Goal: Information Seeking & Learning: Learn about a topic

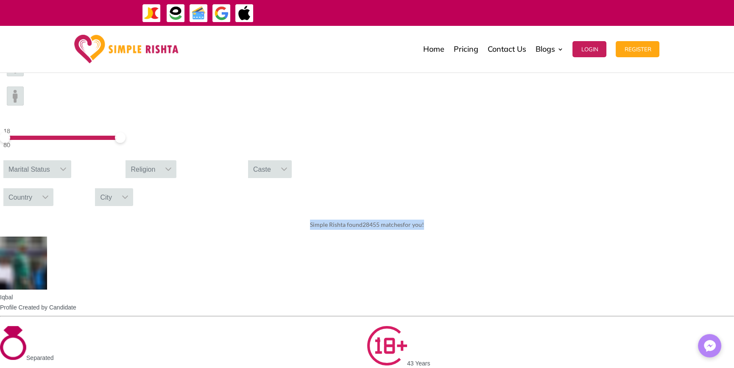
drag, startPoint x: 228, startPoint y: 136, endPoint x: 581, endPoint y: 123, distance: 353.7
click at [581, 213] on div "Simple Rishta found 28455 matches for you!" at bounding box center [367, 225] width 734 height 24
click at [565, 213] on div "Simple Rishta found 28455 matches for you!" at bounding box center [367, 225] width 734 height 24
click at [424, 221] on span "Simple Rishta found 28455 matches for you!" at bounding box center [367, 224] width 114 height 7
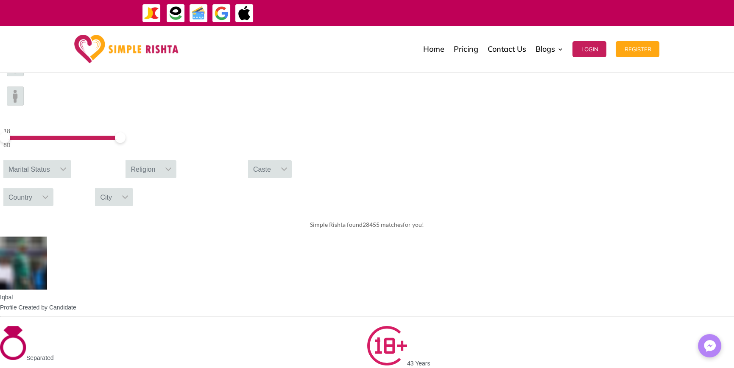
click at [494, 213] on div "Simple Rishta found 28455 matches for you!" at bounding box center [367, 225] width 734 height 24
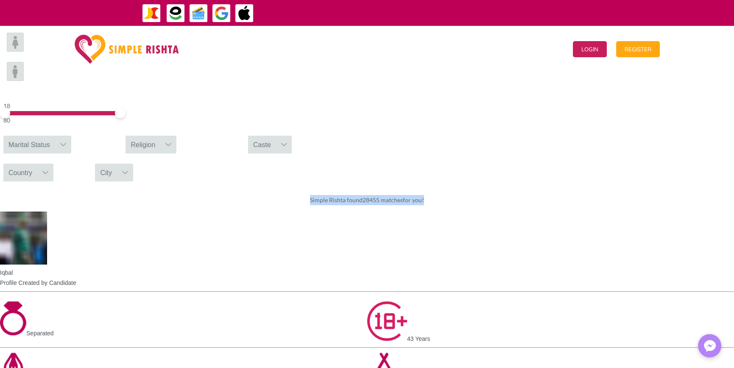
drag, startPoint x: 245, startPoint y: 107, endPoint x: 505, endPoint y: 107, distance: 259.8
click at [505, 188] on div "Simple Rishta found 28455 matches for you!" at bounding box center [367, 200] width 734 height 24
click at [424, 196] on span "Simple Rishta found 28455 matches for you!" at bounding box center [367, 199] width 114 height 7
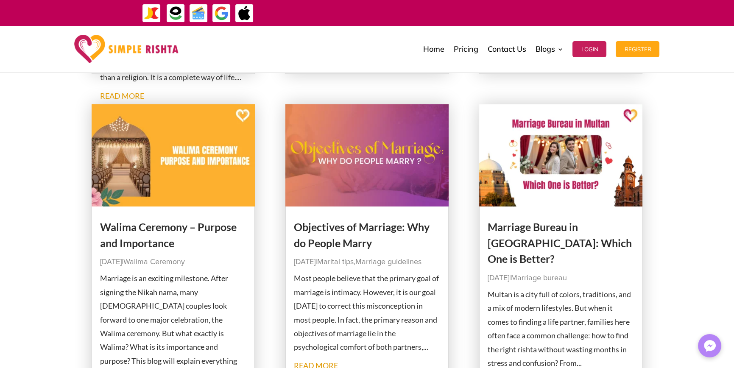
scroll to position [509, 0]
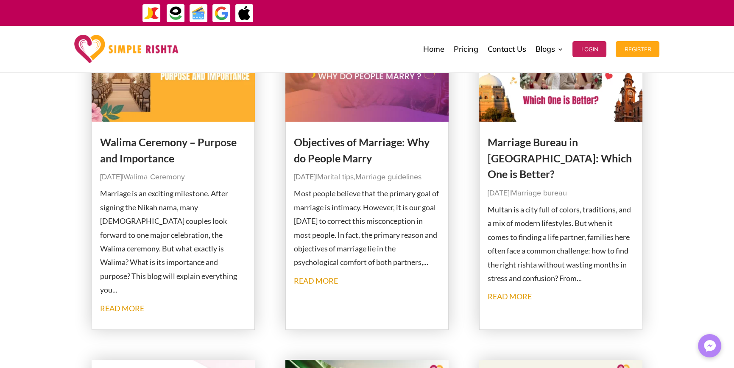
drag, startPoint x: 319, startPoint y: 291, endPoint x: 53, endPoint y: 230, distance: 272.7
click at [34, 231] on div "What is Nikkah? A Complete Guide to the Nikkah Ceremony Sep 8, 2025 | Marriage …" at bounding box center [367, 194] width 734 height 1098
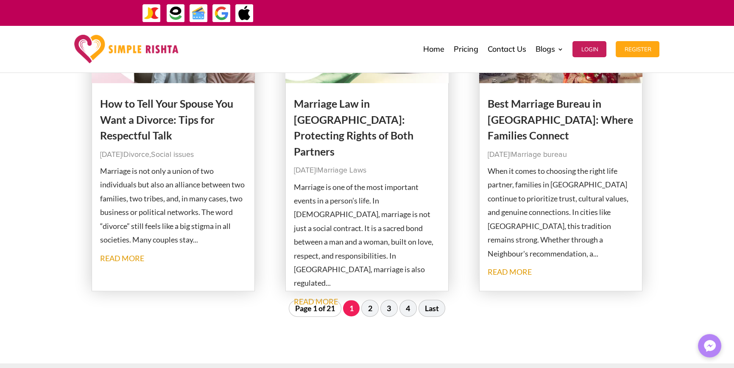
scroll to position [890, 0]
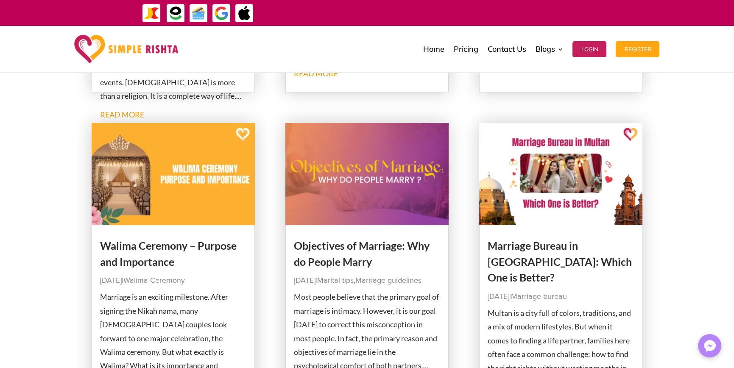
scroll to position [297, 0]
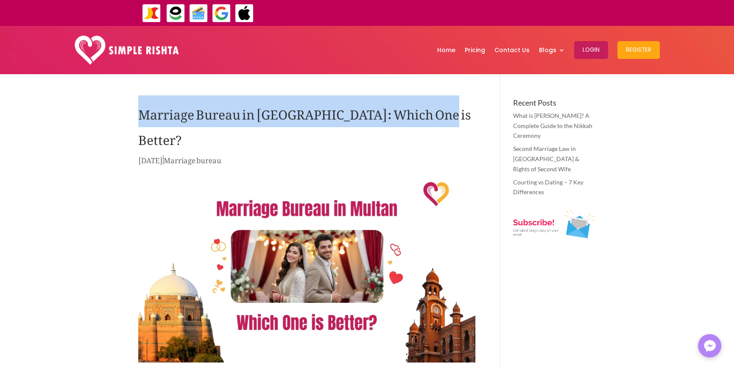
click at [459, 117] on h1 "Marriage Bureau in [GEOGRAPHIC_DATA]: Which One is Better?" at bounding box center [306, 126] width 337 height 55
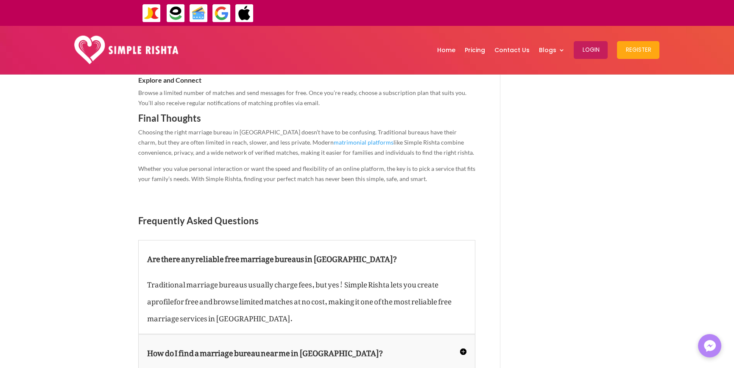
scroll to position [1483, 0]
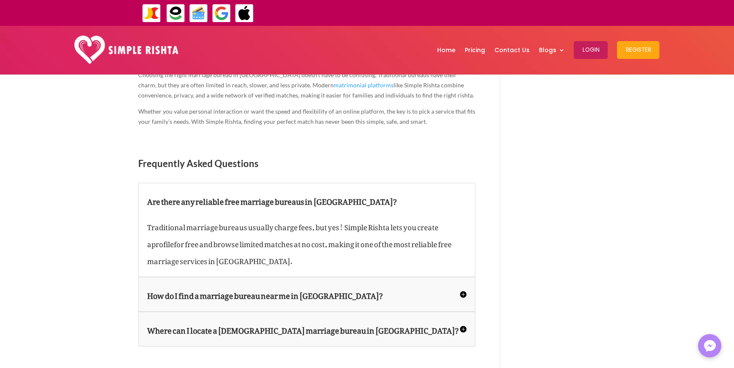
click at [454, 286] on h5 "How do I find a marriage bureau near me in Multan?" at bounding box center [306, 294] width 319 height 17
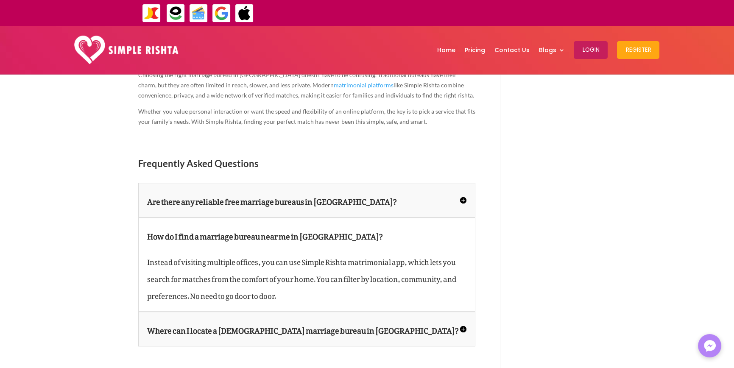
click at [461, 192] on h5 "Are there any reliable free marriage bureaus in Multan?" at bounding box center [306, 200] width 319 height 17
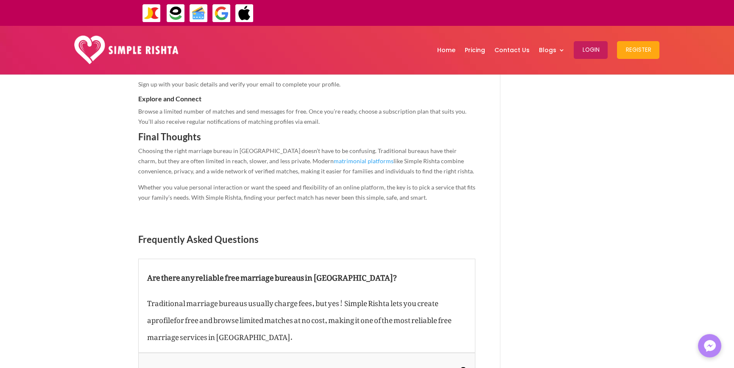
scroll to position [1399, 0]
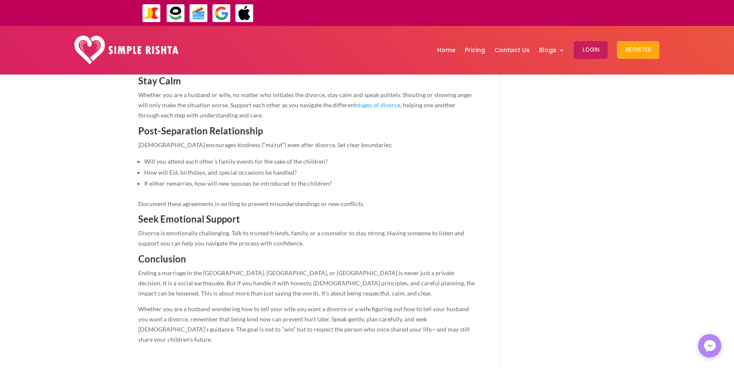
scroll to position [1611, 0]
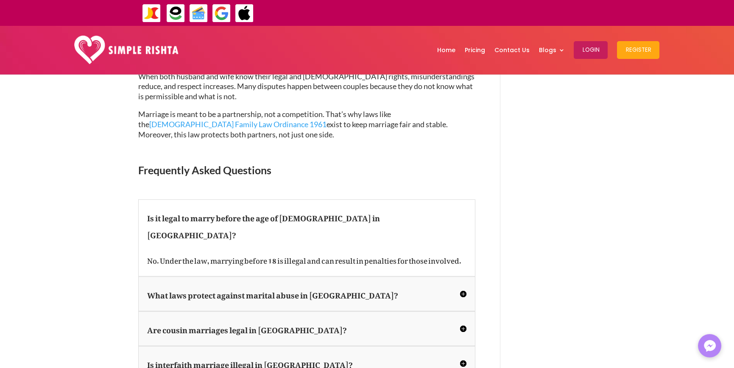
scroll to position [1298, 0]
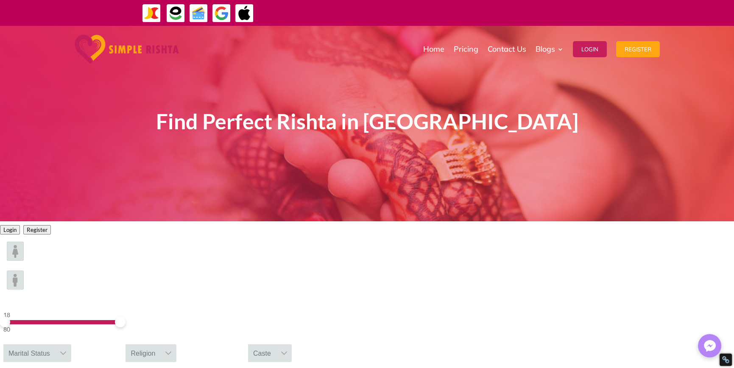
click at [289, 108] on div "Find Perfect Rishta in [GEOGRAPHIC_DATA]" at bounding box center [367, 124] width 458 height 150
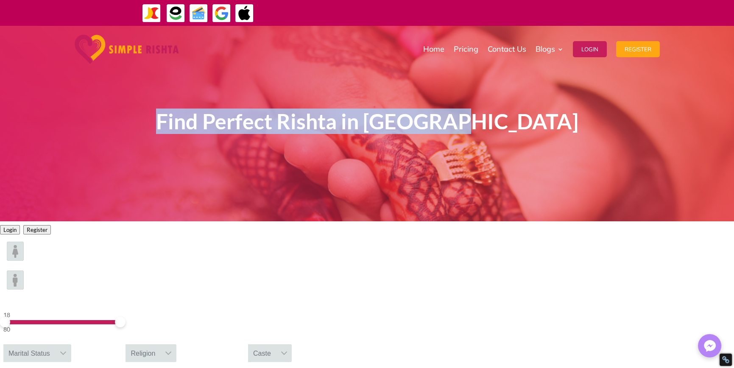
drag, startPoint x: 198, startPoint y: 120, endPoint x: 708, endPoint y: 135, distance: 510.5
click at [708, 135] on div "Find Perfect Rishta in [GEOGRAPHIC_DATA]" at bounding box center [367, 123] width 734 height 195
drag, startPoint x: 398, startPoint y: 167, endPoint x: 449, endPoint y: 133, distance: 62.0
click at [398, 166] on div "Find Perfect Rishta in [GEOGRAPHIC_DATA]" at bounding box center [367, 124] width 458 height 150
click at [446, 125] on span "Find Perfect Rishta in [GEOGRAPHIC_DATA]" at bounding box center [367, 121] width 422 height 25
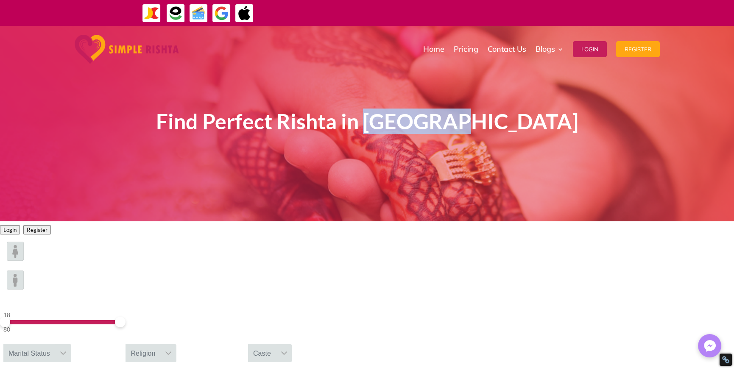
click at [446, 125] on span "Find Perfect Rishta in [GEOGRAPHIC_DATA]" at bounding box center [367, 121] width 422 height 25
click at [484, 130] on span "Find Perfect Rishta in [GEOGRAPHIC_DATA]" at bounding box center [367, 121] width 422 height 25
